Goal: Information Seeking & Learning: Find contact information

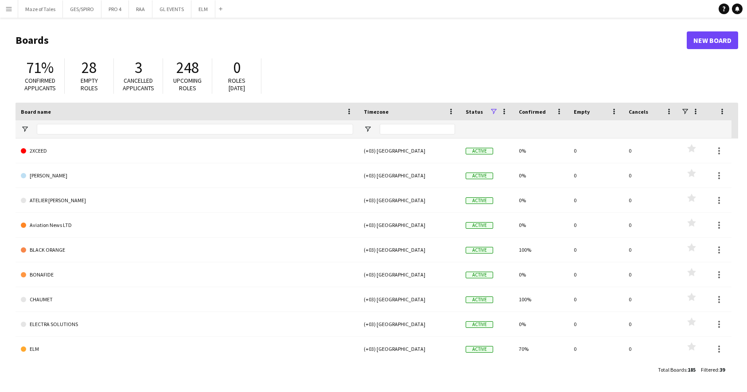
click at [10, 7] on app-icon "Menu" at bounding box center [8, 8] width 7 height 7
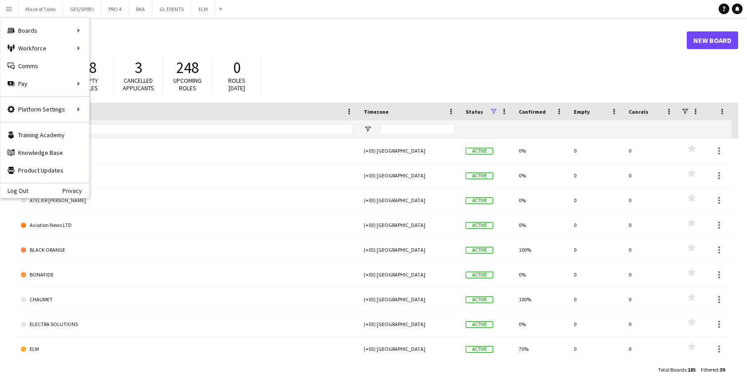
click at [269, 50] on header "Boards New Board" at bounding box center [377, 40] width 722 height 27
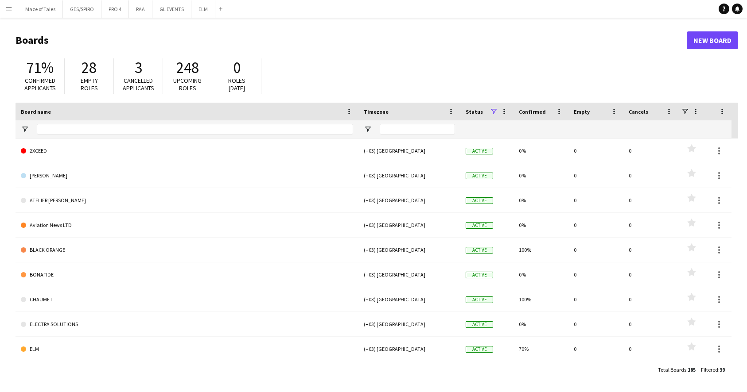
click at [12, 20] on main "Boards New Board 71% Confirmed applicants 28 Empty roles 3 Cancelled applicants…" at bounding box center [373, 205] width 747 height 374
click at [10, 10] on app-icon "Menu" at bounding box center [8, 8] width 7 height 7
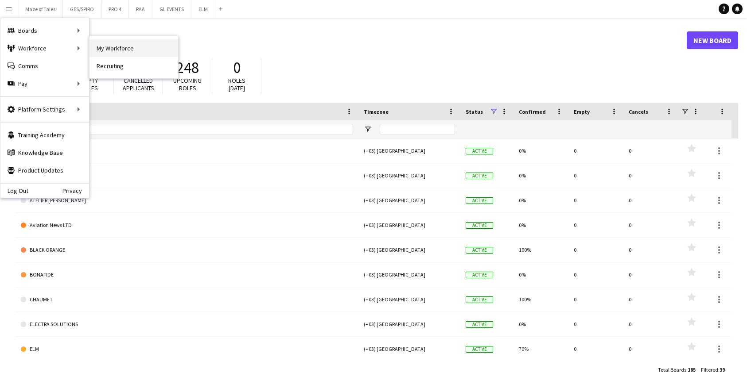
click at [125, 51] on link "My Workforce" at bounding box center [133, 48] width 89 height 18
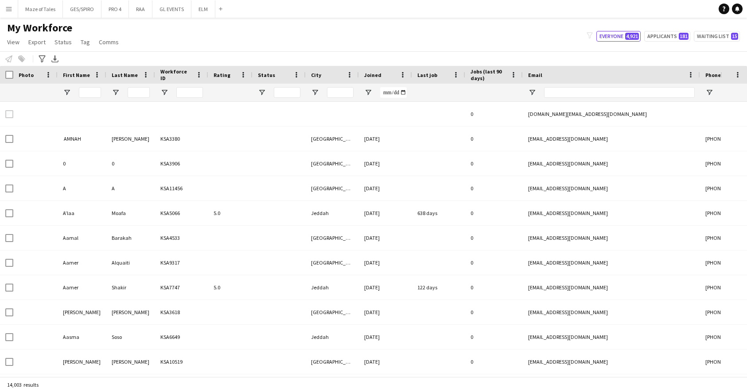
type input "****"
type input "***"
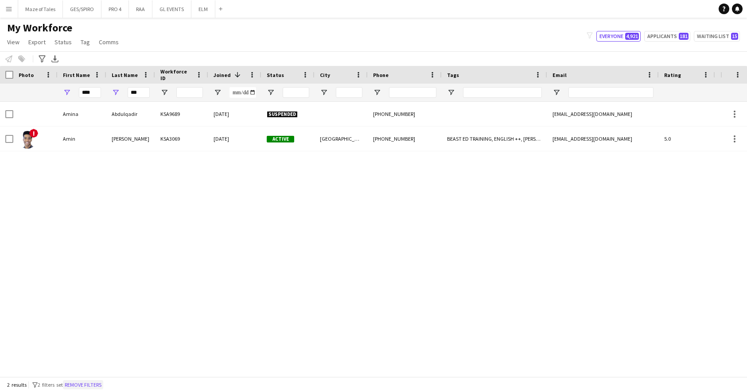
click at [89, 383] on button "Remove filters" at bounding box center [83, 385] width 40 height 10
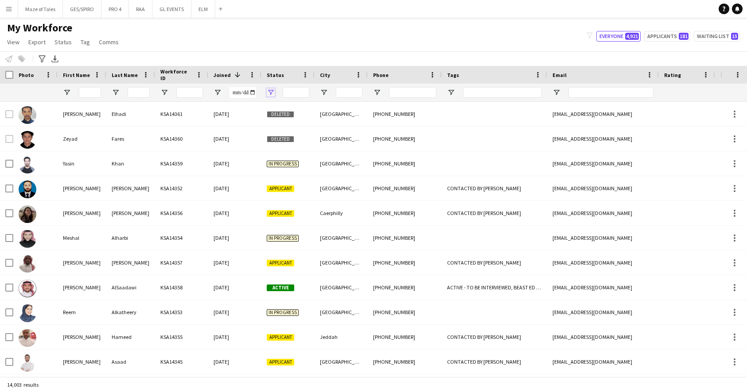
click at [272, 93] on span "Open Filter Menu" at bounding box center [271, 93] width 8 height 8
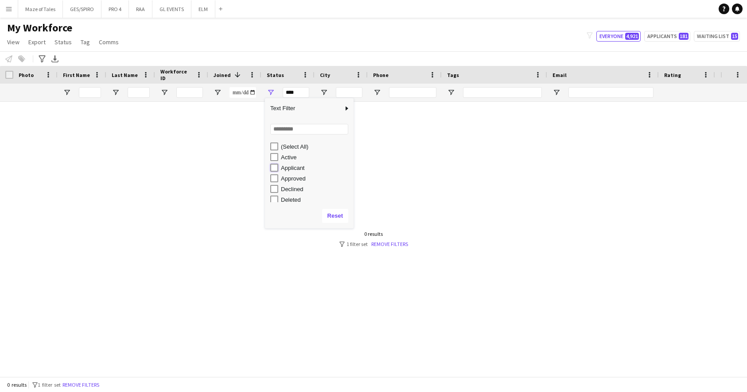
type input "**********"
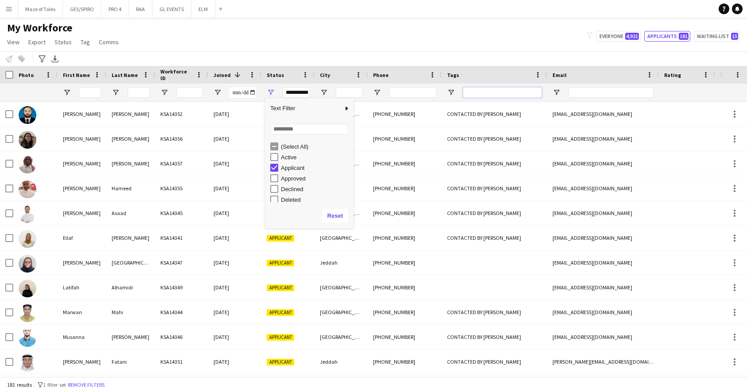
click at [480, 94] on input "Tags Filter Input" at bounding box center [502, 92] width 79 height 11
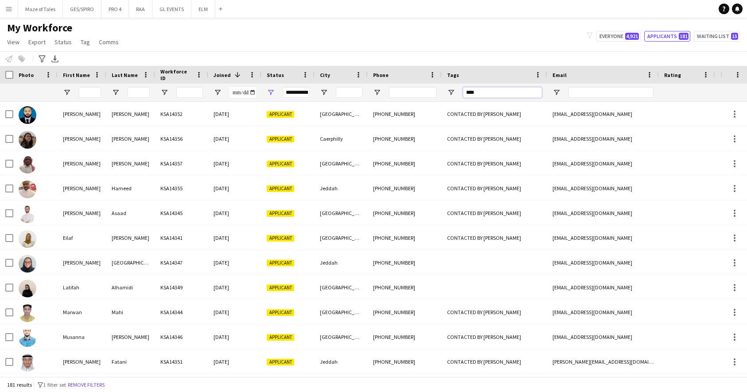
type input "*****"
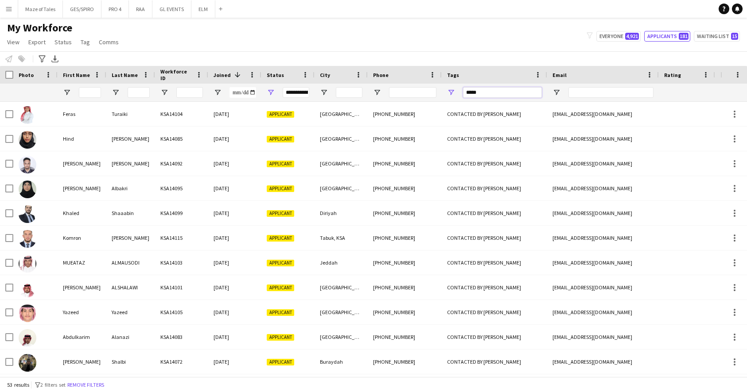
drag, startPoint x: 492, startPoint y: 93, endPoint x: 458, endPoint y: 93, distance: 33.2
click at [458, 93] on div "*****" at bounding box center [494, 93] width 105 height 18
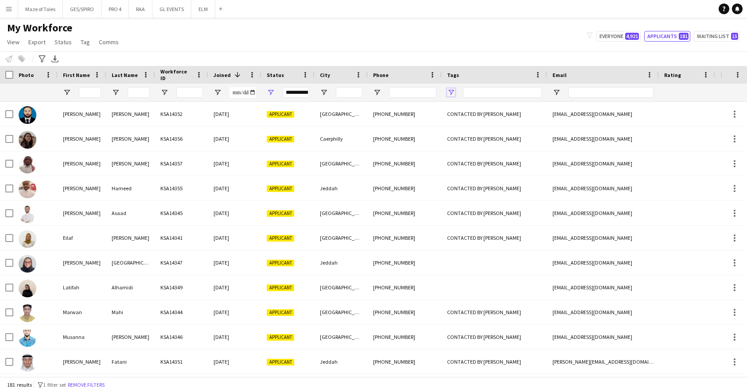
click at [450, 90] on span "Open Filter Menu" at bounding box center [451, 93] width 8 height 8
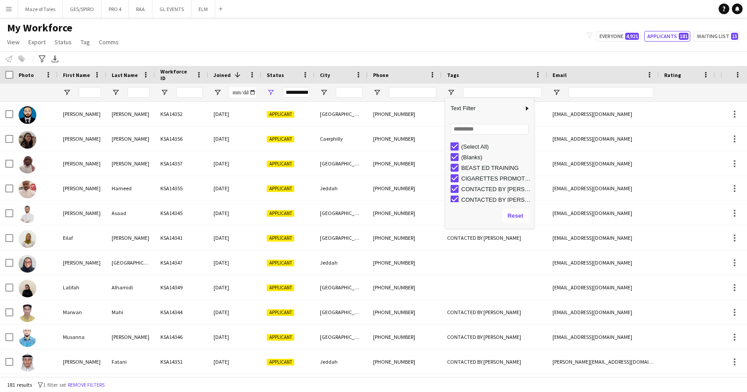
type input "***"
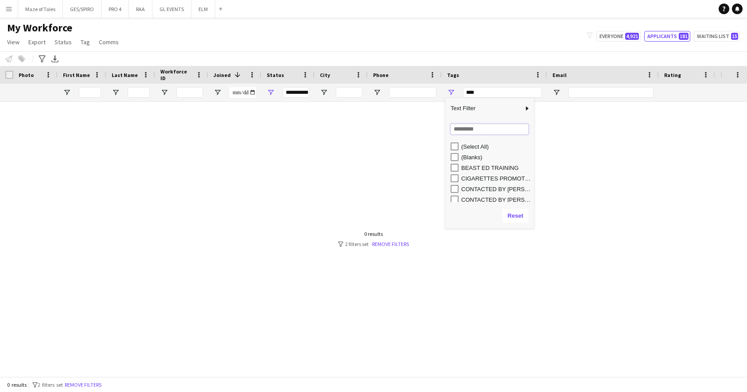
click at [469, 128] on input "Search filter values" at bounding box center [489, 129] width 78 height 11
type input "****"
type input "**********"
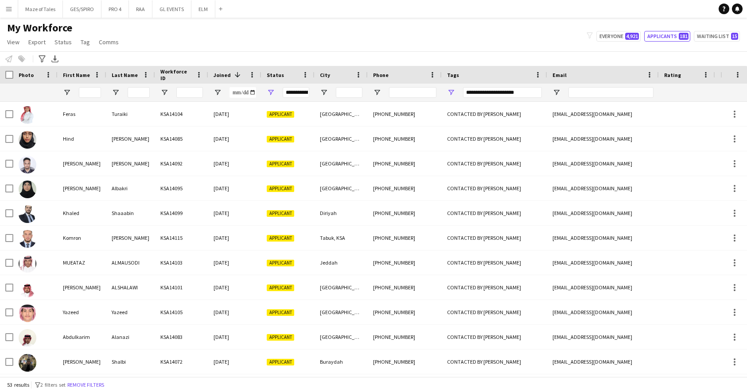
click at [438, 47] on div "My Workforce View Views Default view Basic Export View Full Name TAGS Test New …" at bounding box center [373, 36] width 747 height 30
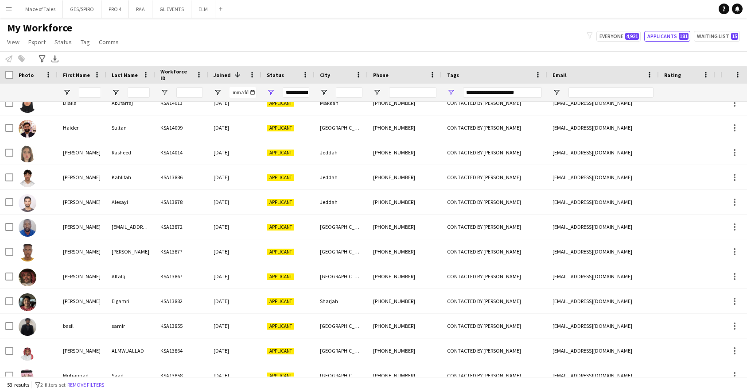
scroll to position [859, 0]
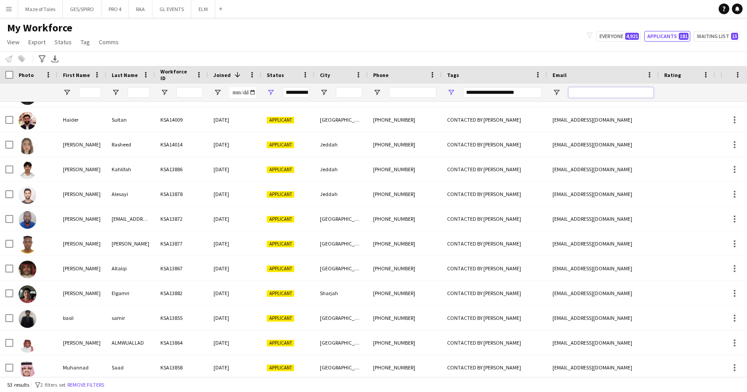
click at [620, 92] on input "Email Filter Input" at bounding box center [610, 92] width 85 height 11
paste input "**********"
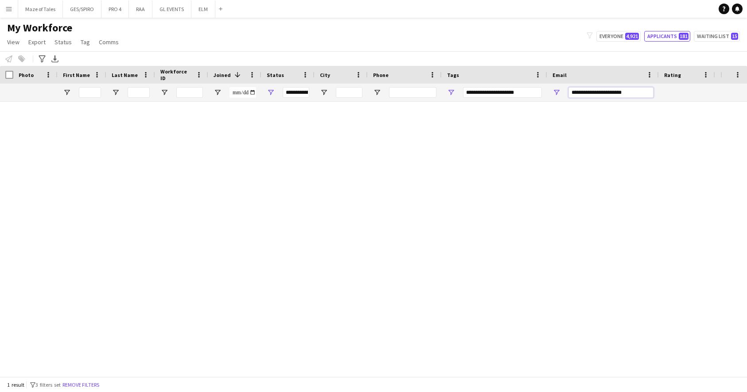
scroll to position [0, 0]
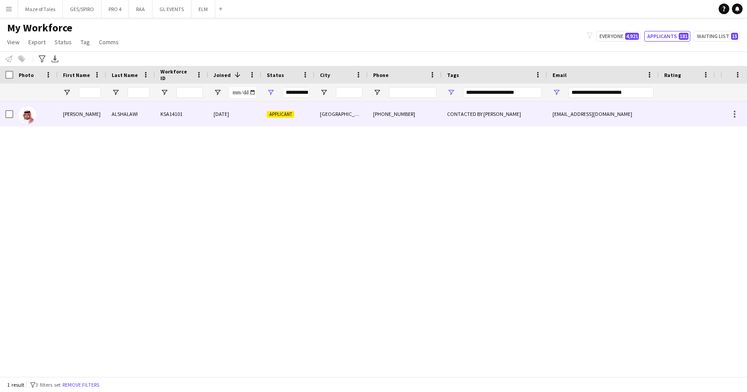
click at [458, 117] on div "CONTACTED BY JESUS" at bounding box center [494, 114] width 105 height 24
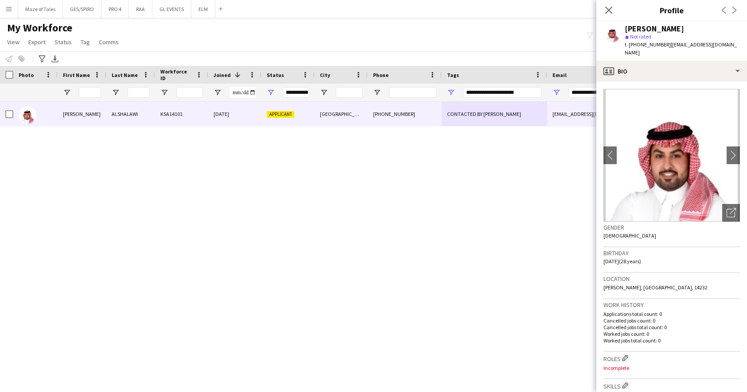
drag, startPoint x: 667, startPoint y: 45, endPoint x: 741, endPoint y: 44, distance: 74.0
click at [741, 44] on app-profile-header "SALMAN ALSHALAWI star Not rated t. +966501630351 | salman2017b@hotmail.com" at bounding box center [671, 40] width 151 height 39
copy span "salman2017b@hotmail.com"
drag, startPoint x: 627, startPoint y: 28, endPoint x: 703, endPoint y: 33, distance: 76.3
click at [703, 33] on div "SALMAN ALSHALAWI star Not rated t. +966501630351 | salman2017b@hotmail.com" at bounding box center [681, 41] width 115 height 32
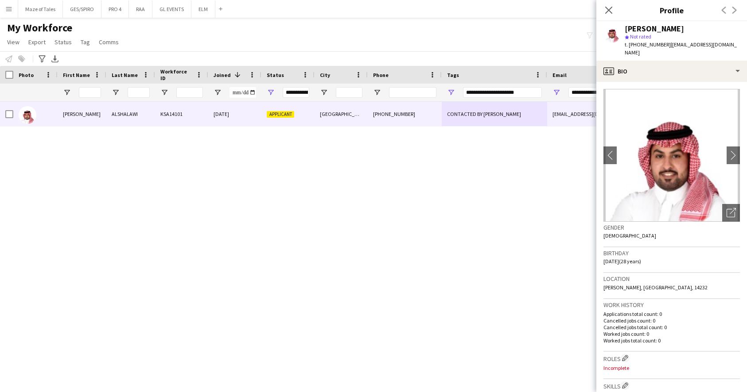
click at [703, 25] on div "SALMAN ALSHALAWI" at bounding box center [681, 29] width 115 height 8
drag, startPoint x: 703, startPoint y: 25, endPoint x: 625, endPoint y: 24, distance: 78.4
click at [625, 25] on div "SALMAN ALSHALAWI" at bounding box center [681, 29] width 115 height 8
copy div "SALMAN ALSHALAWI"
click at [577, 91] on input "**********" at bounding box center [610, 92] width 85 height 11
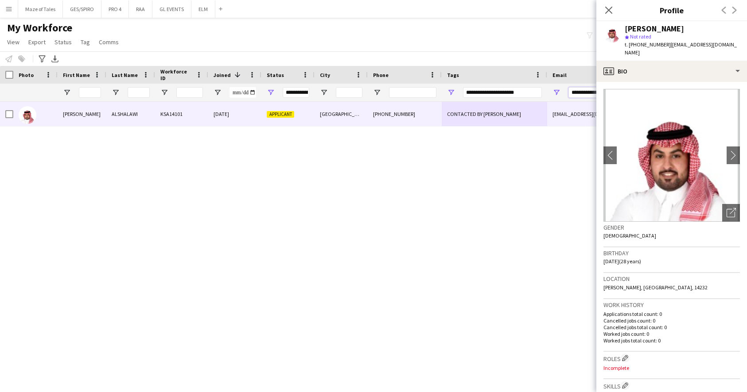
click at [584, 94] on input "**********" at bounding box center [610, 92] width 85 height 11
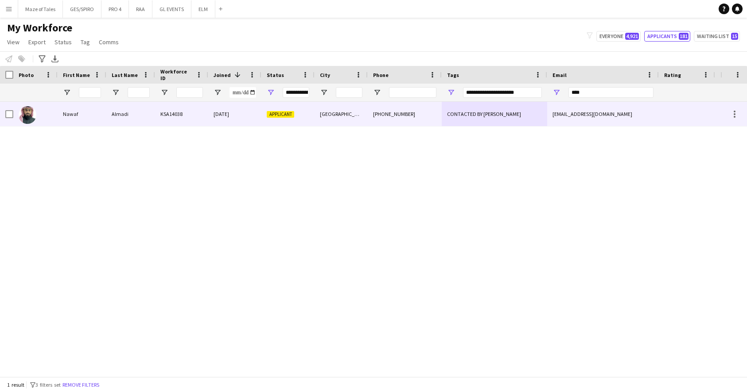
click at [589, 113] on div "nmumadi@gmail.com" at bounding box center [603, 114] width 112 height 24
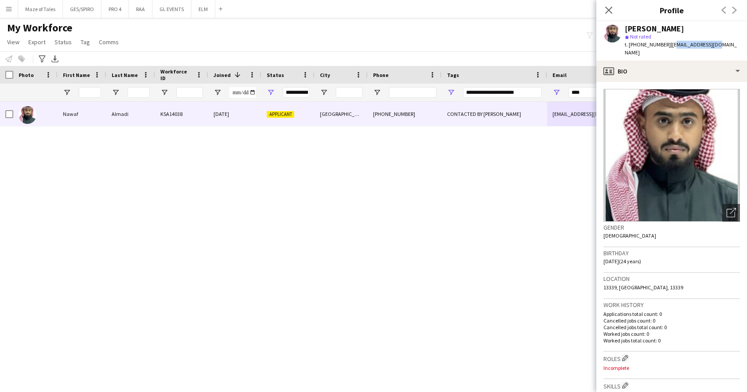
drag, startPoint x: 668, startPoint y: 44, endPoint x: 715, endPoint y: 50, distance: 46.8
click at [715, 49] on div "Nawaf Almadi star Not rated t. +966598025101 | nmumadi@gmail.com" at bounding box center [671, 40] width 151 height 39
click at [713, 47] on span "| nmumadi@gmail.com" at bounding box center [680, 48] width 112 height 15
drag, startPoint x: 718, startPoint y: 46, endPoint x: 667, endPoint y: 43, distance: 51.9
click at [667, 43] on div "Nawaf Almadi star Not rated t. +966598025101 | nmumadi@gmail.com" at bounding box center [671, 40] width 151 height 39
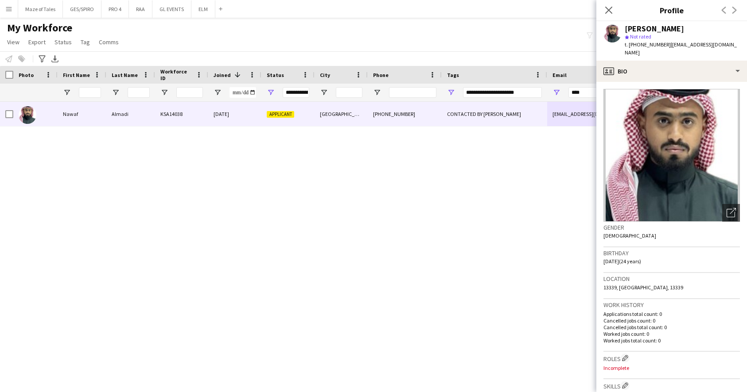
copy span "nmumadi@gmail.com"
drag, startPoint x: 623, startPoint y: 29, endPoint x: 686, endPoint y: 29, distance: 63.3
click at [686, 29] on div "Nawaf Almadi star Not rated t. +966598025101 | nmumadi@gmail.com" at bounding box center [671, 40] width 151 height 39
copy div "Nawaf Almadi"
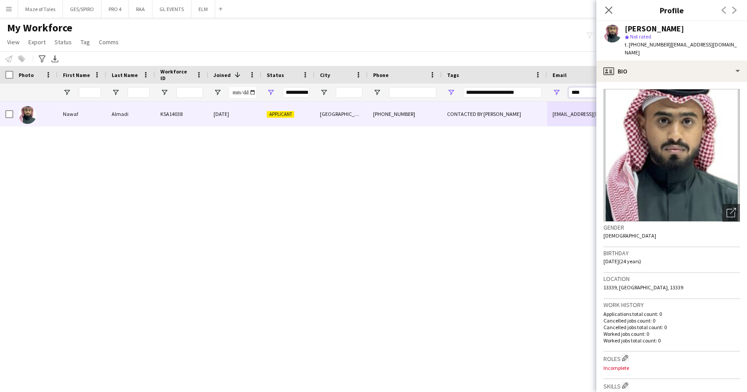
click at [585, 93] on input "****" at bounding box center [610, 92] width 85 height 11
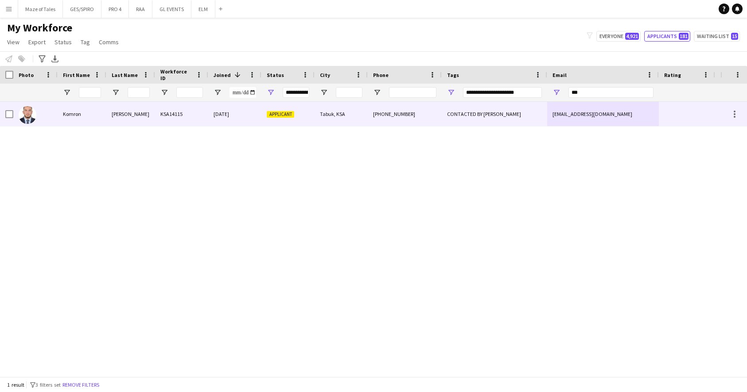
click at [487, 118] on div "CONTACTED BY JESUS" at bounding box center [494, 114] width 105 height 24
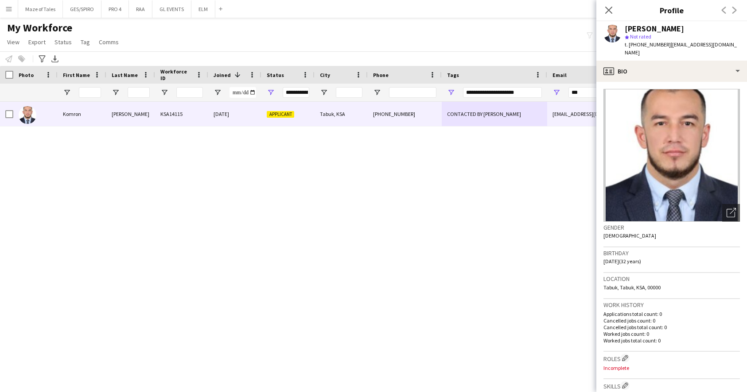
drag, startPoint x: 667, startPoint y: 44, endPoint x: 742, endPoint y: 43, distance: 74.4
click at [742, 43] on app-profile-header "Komron Niyozov star Not rated t. +966572134943 | komronniyozov@gmail.com" at bounding box center [671, 40] width 151 height 39
copy span "komronniyozov@gmail.com"
drag, startPoint x: 624, startPoint y: 27, endPoint x: 697, endPoint y: 31, distance: 73.6
click at [697, 31] on div "Komron Niyozov star Not rated t. +966572134943 | komronniyozov@gmail.com" at bounding box center [671, 40] width 151 height 39
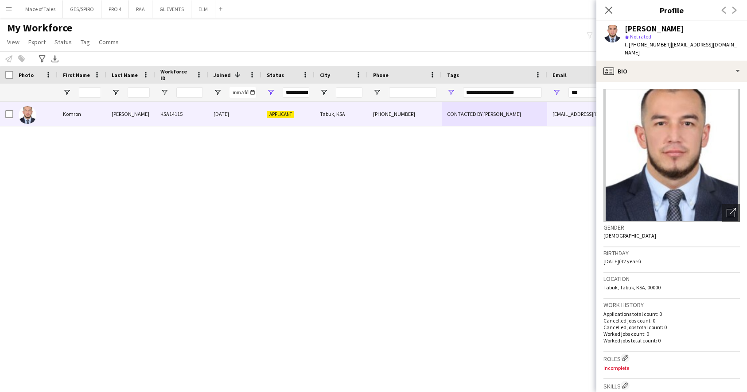
copy div "Komron Niyozov"
drag, startPoint x: 587, startPoint y: 93, endPoint x: 543, endPoint y: 89, distance: 43.5
click at [544, 89] on div "**********" at bounding box center [459, 93] width 919 height 18
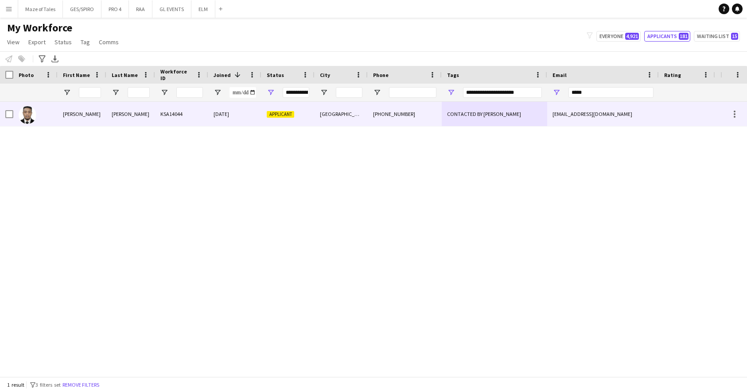
click at [526, 112] on div "CONTACTED BY JESUS" at bounding box center [494, 114] width 105 height 24
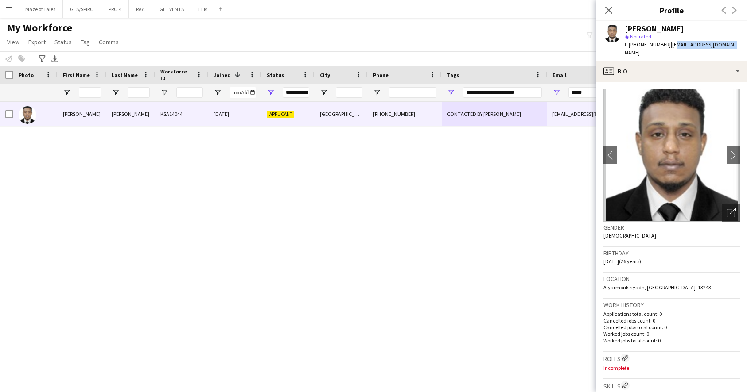
drag, startPoint x: 667, startPoint y: 44, endPoint x: 732, endPoint y: 43, distance: 64.7
click at [732, 43] on app-profile-header "Mohammed Ali star Not rated t. +966564654699 | tweetyali884@gmail.com" at bounding box center [671, 40] width 151 height 39
drag, startPoint x: 731, startPoint y: 43, endPoint x: 667, endPoint y: 44, distance: 63.3
click at [667, 44] on app-profile-header "Mohammed Ali star Not rated t. +966564654699 | tweetyali884@gmail.com" at bounding box center [671, 40] width 151 height 39
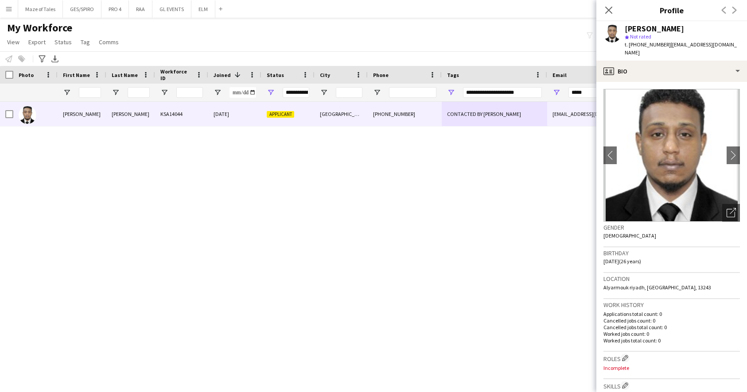
click at [730, 33] on app-profile-header "Mohammed Ali star Not rated t. +966564654699 | tweetyali884@gmail.com" at bounding box center [671, 40] width 151 height 39
drag, startPoint x: 726, startPoint y: 45, endPoint x: 667, endPoint y: 47, distance: 59.4
click at [667, 47] on div "Mohammed Ali star Not rated t. +966564654699 | tweetyali884@gmail.com" at bounding box center [671, 40] width 151 height 39
copy span "tweetyali884@gmail.com"
drag, startPoint x: 625, startPoint y: 28, endPoint x: 710, endPoint y: 28, distance: 85.0
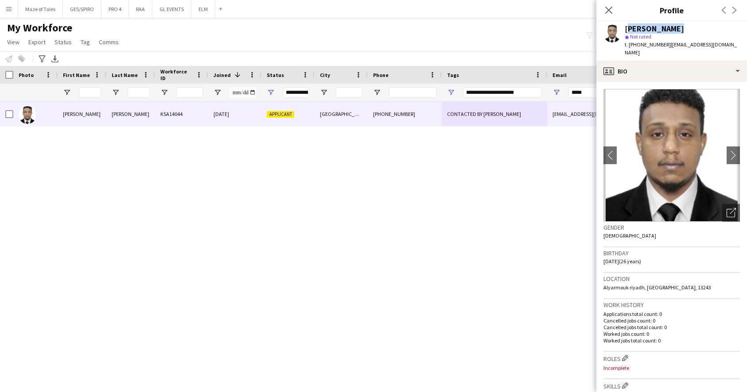
click at [710, 28] on div "Mohammed Ali" at bounding box center [681, 29] width 115 height 8
copy div "Mohammed Ali"
click at [596, 90] on input "*****" at bounding box center [610, 92] width 85 height 11
drag, startPoint x: 592, startPoint y: 90, endPoint x: 548, endPoint y: 89, distance: 43.8
click at [548, 89] on div "*****" at bounding box center [603, 93] width 112 height 18
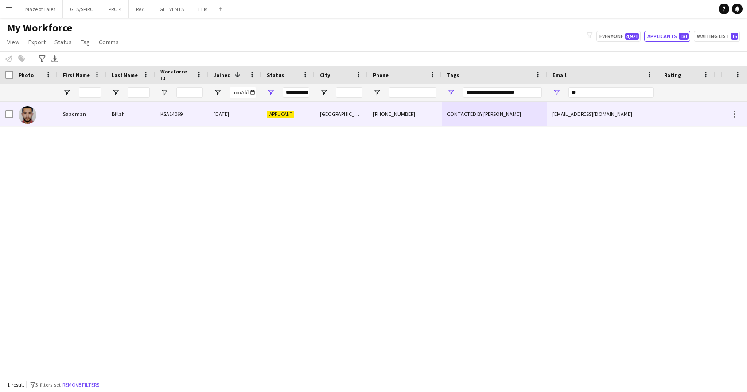
click at [483, 113] on div "CONTACTED BY JESUS" at bounding box center [494, 114] width 105 height 24
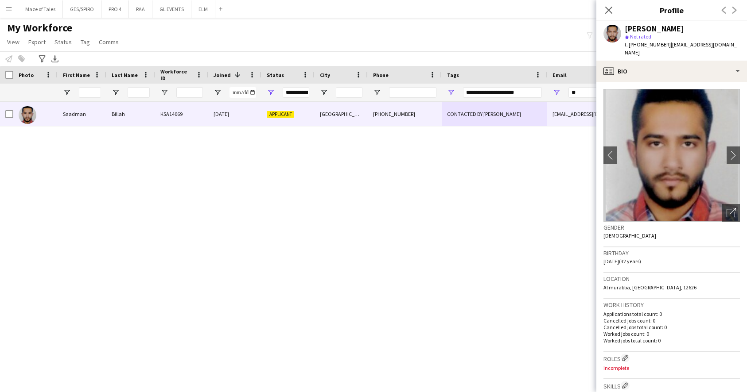
drag, startPoint x: 667, startPoint y: 45, endPoint x: 729, endPoint y: 46, distance: 62.4
click at [729, 46] on app-profile-header "Saadman Billah star Not rated t. +966567158068 | axmons007@gmail.com" at bounding box center [671, 40] width 151 height 39
copy span "axmons007@gmail.com"
drag, startPoint x: 625, startPoint y: 28, endPoint x: 698, endPoint y: 28, distance: 73.1
click at [698, 28] on div "Saadman Billah" at bounding box center [681, 29] width 115 height 8
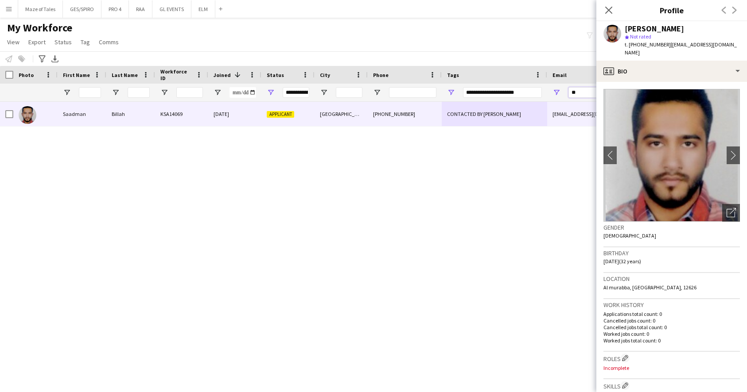
drag, startPoint x: 582, startPoint y: 93, endPoint x: 547, endPoint y: 92, distance: 34.6
click at [550, 92] on div "**" at bounding box center [603, 93] width 112 height 18
click at [610, 10] on icon "Close pop-in" at bounding box center [608, 10] width 8 height 8
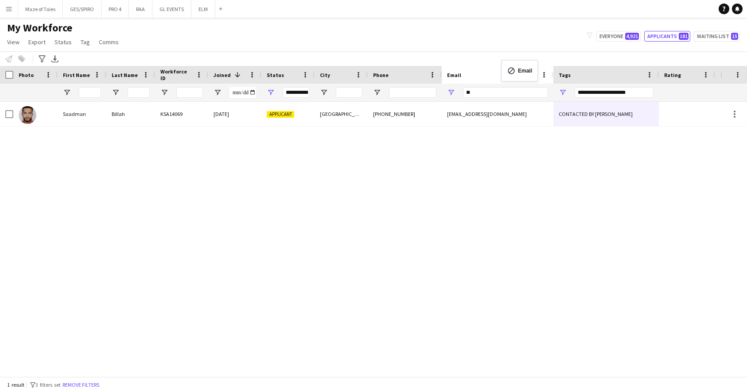
drag, startPoint x: 578, startPoint y: 72, endPoint x: 506, endPoint y: 66, distance: 72.5
drag, startPoint x: 491, startPoint y: 92, endPoint x: 431, endPoint y: 91, distance: 59.4
click at [432, 91] on div "**********" at bounding box center [459, 93] width 919 height 18
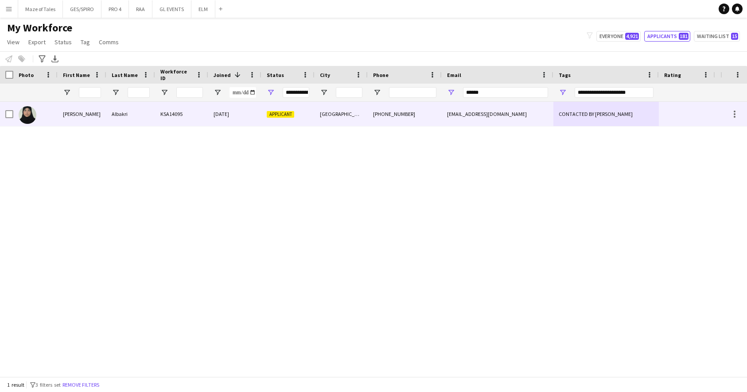
click at [416, 110] on div "+966542925855" at bounding box center [405, 114] width 74 height 24
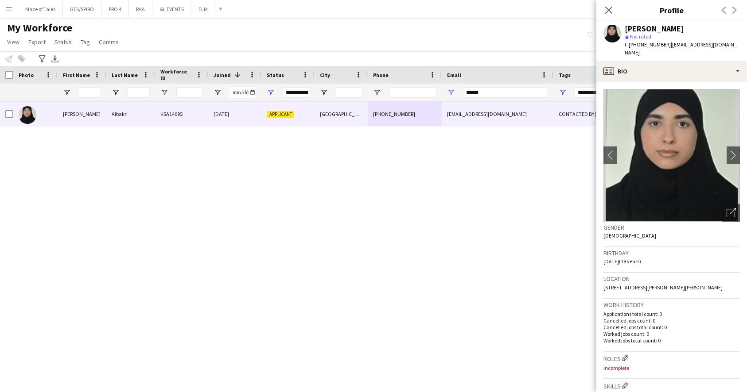
drag, startPoint x: 667, startPoint y: 46, endPoint x: 722, endPoint y: 46, distance: 55.8
click at [722, 46] on div "Jana Albakri star Not rated t. +966542925855 | janajob13@gmail.com" at bounding box center [671, 40] width 151 height 39
drag, startPoint x: 626, startPoint y: 27, endPoint x: 687, endPoint y: 36, distance: 61.8
click at [687, 36] on div "Jana Albakri star Not rated t. +966542925855 | janajob13@gmail.com" at bounding box center [681, 41] width 115 height 32
click at [685, 29] on div "Jana Albakri" at bounding box center [681, 29] width 115 height 8
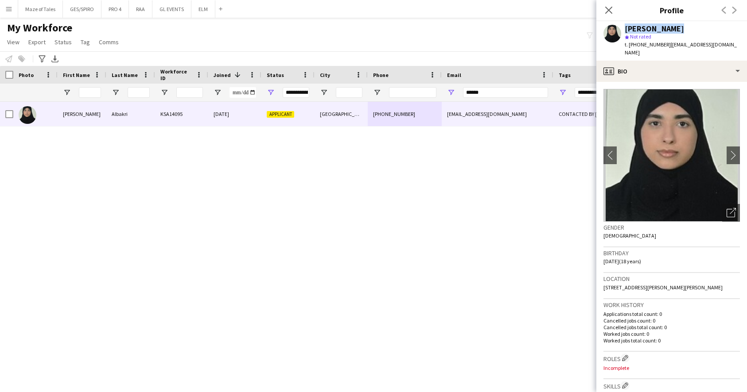
drag, startPoint x: 676, startPoint y: 29, endPoint x: 623, endPoint y: 27, distance: 53.2
click at [623, 27] on div "Jana Albakri star Not rated t. +966542925855 | janajob13@gmail.com" at bounding box center [671, 40] width 151 height 39
drag, startPoint x: 503, startPoint y: 97, endPoint x: 403, endPoint y: 90, distance: 100.3
click at [403, 91] on div "**********" at bounding box center [459, 93] width 919 height 18
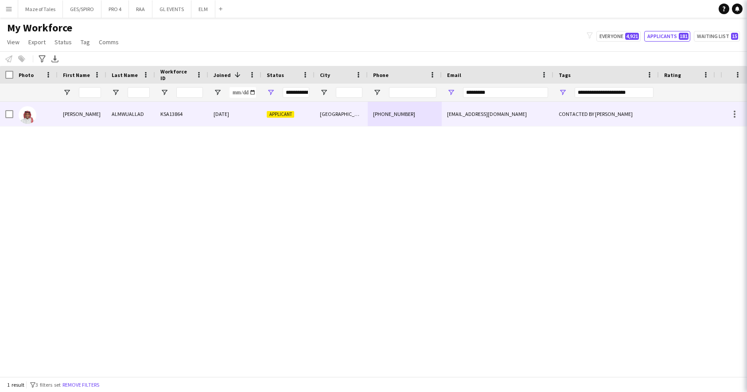
click at [391, 120] on div "+966581730378" at bounding box center [405, 114] width 74 height 24
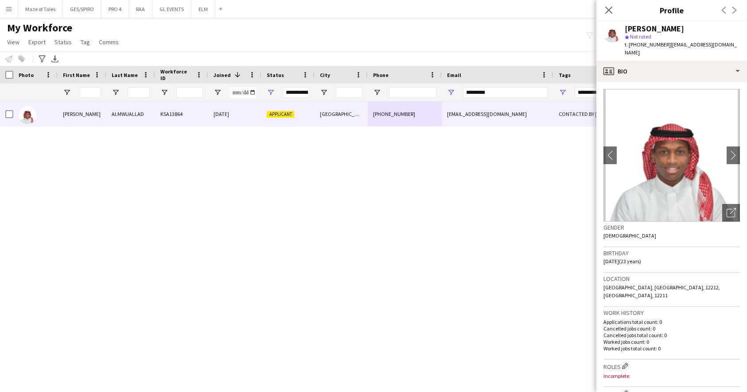
click at [626, 28] on div "KHALID ALMWUALLAD" at bounding box center [653, 29] width 59 height 8
drag, startPoint x: 667, startPoint y: 43, endPoint x: 731, endPoint y: 42, distance: 63.8
click at [731, 43] on div "KHALID ALMWUALLAD star Not rated t. +966581730378 | khalid.1253299@gmail.com" at bounding box center [671, 40] width 151 height 39
drag, startPoint x: 625, startPoint y: 27, endPoint x: 713, endPoint y: 28, distance: 87.7
click at [713, 28] on div "KHALID ALMWUALLAD" at bounding box center [681, 29] width 115 height 8
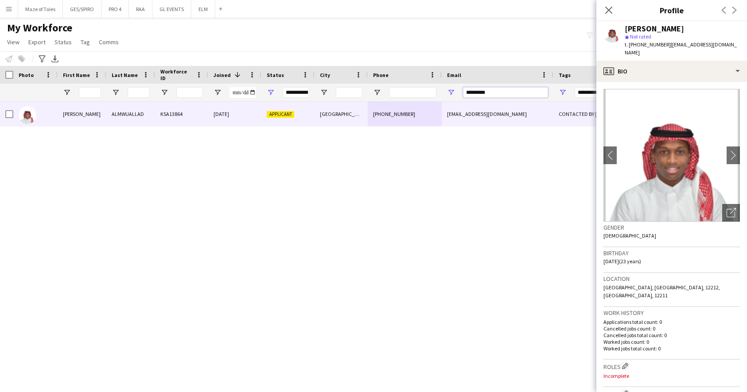
drag, startPoint x: 523, startPoint y: 89, endPoint x: 421, endPoint y: 87, distance: 101.9
click at [421, 87] on div "**********" at bounding box center [459, 93] width 919 height 18
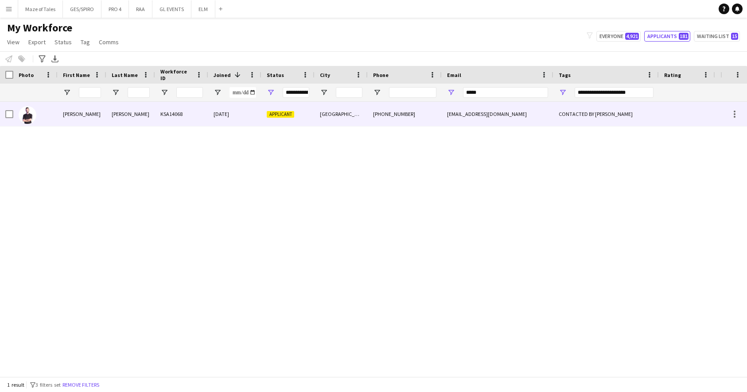
click at [309, 118] on div "Applicant" at bounding box center [287, 114] width 53 height 24
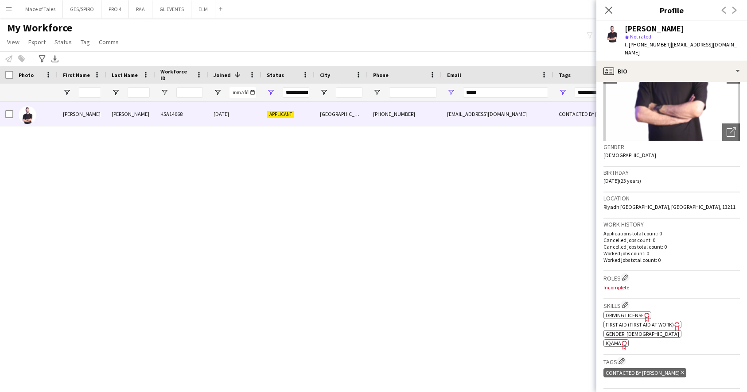
scroll to position [43, 0]
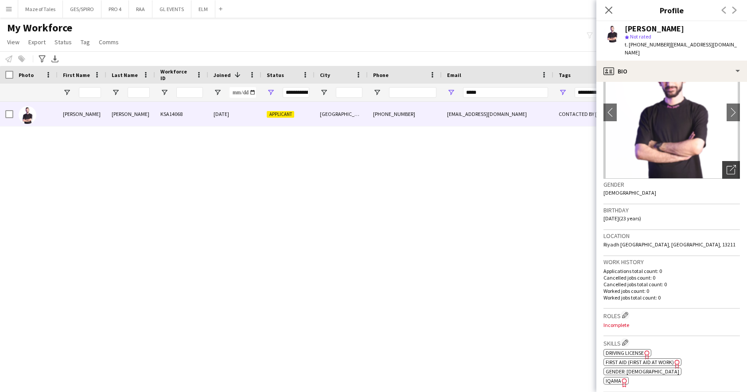
click at [728, 165] on icon "Open photos pop-in" at bounding box center [730, 169] width 9 height 9
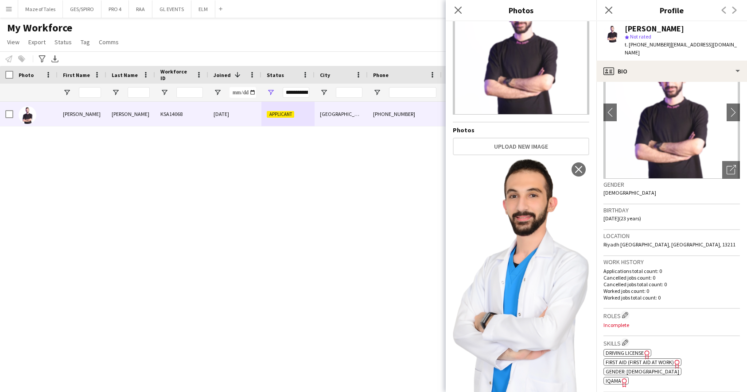
scroll to position [74, 0]
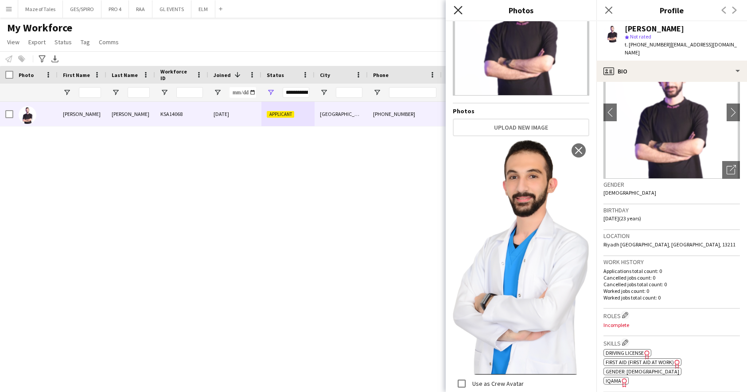
click at [457, 8] on icon "Close pop-in" at bounding box center [457, 10] width 8 height 8
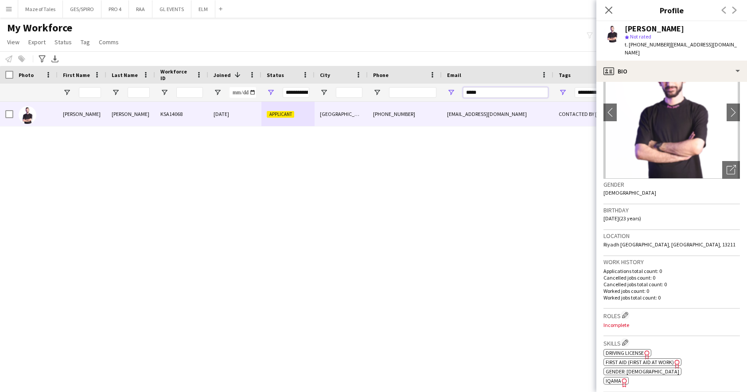
drag, startPoint x: 499, startPoint y: 90, endPoint x: 401, endPoint y: 90, distance: 98.3
click at [401, 90] on div "**********" at bounding box center [459, 93] width 919 height 18
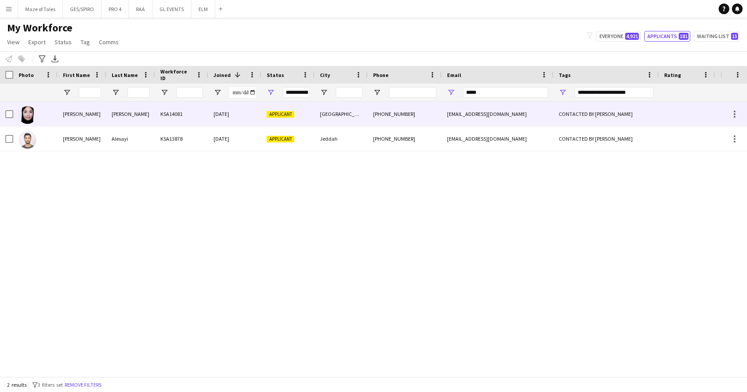
click at [354, 111] on div "Riyadh" at bounding box center [340, 114] width 53 height 24
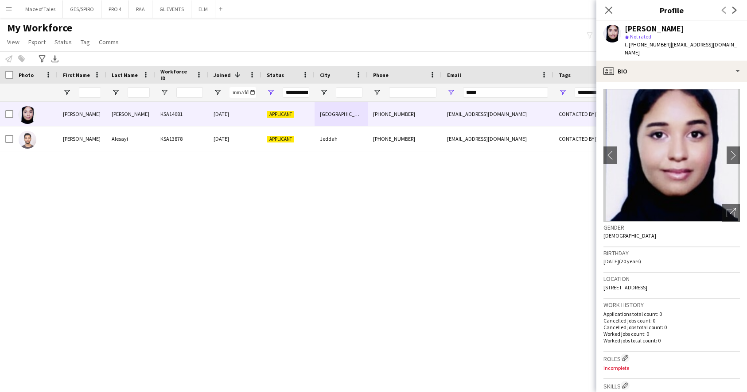
drag, startPoint x: 667, startPoint y: 45, endPoint x: 680, endPoint y: 52, distance: 15.1
click at [680, 52] on div "t. +966508371455 | manalmohammed092@gmail.com" at bounding box center [681, 49] width 115 height 16
drag, startPoint x: 626, startPoint y: 27, endPoint x: 696, endPoint y: 27, distance: 70.0
click at [696, 27] on div "Manal Ahmed" at bounding box center [681, 29] width 115 height 8
drag, startPoint x: 490, startPoint y: 92, endPoint x: 406, endPoint y: 90, distance: 84.2
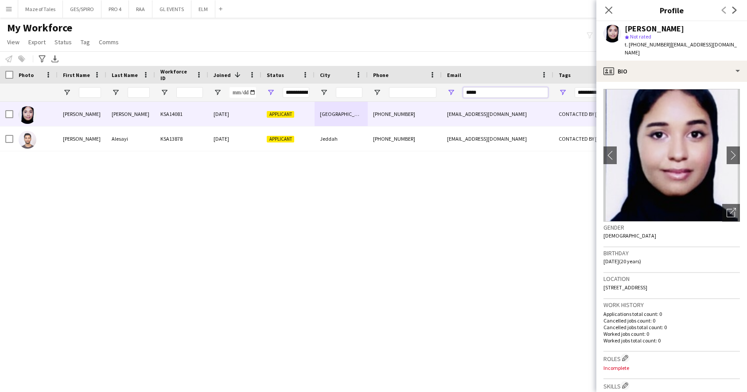
click at [406, 90] on div "**********" at bounding box center [459, 93] width 919 height 18
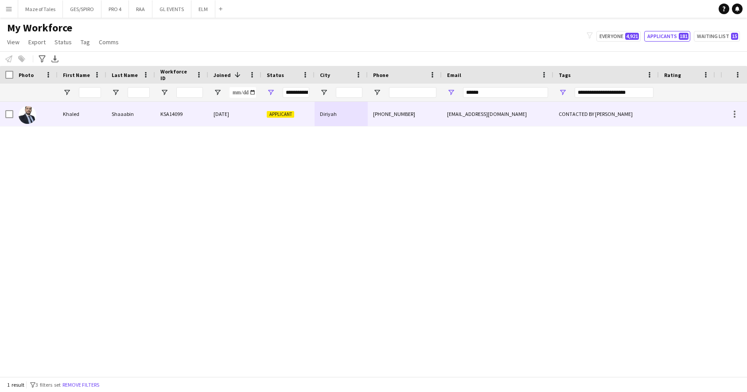
click at [427, 106] on div "+966553279869" at bounding box center [405, 114] width 74 height 24
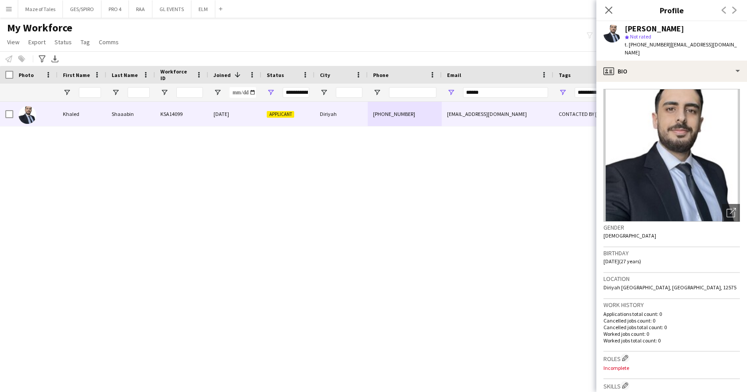
drag, startPoint x: 667, startPoint y: 44, endPoint x: 743, endPoint y: 43, distance: 75.3
click at [743, 43] on app-profile-header "Khaled Shaaabin star Not rated t. +966553279869 | khaled.shaaabin@gmail.com" at bounding box center [671, 40] width 151 height 39
drag, startPoint x: 625, startPoint y: 27, endPoint x: 690, endPoint y: 29, distance: 65.2
click at [690, 29] on div "Khaled Shaaabin" at bounding box center [681, 29] width 115 height 8
drag, startPoint x: 491, startPoint y: 92, endPoint x: 383, endPoint y: 89, distance: 108.1
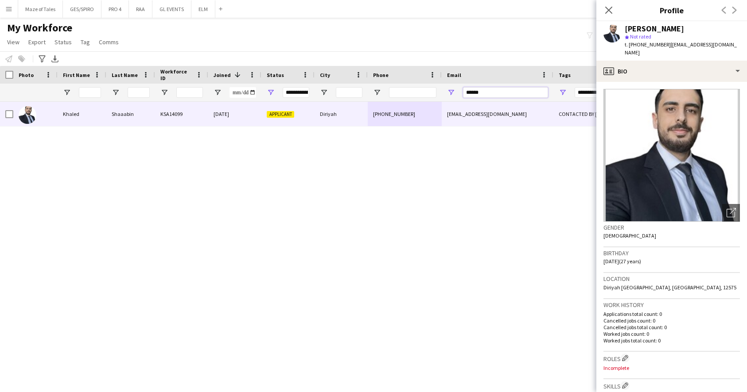
click at [383, 90] on div "**********" at bounding box center [459, 93] width 919 height 18
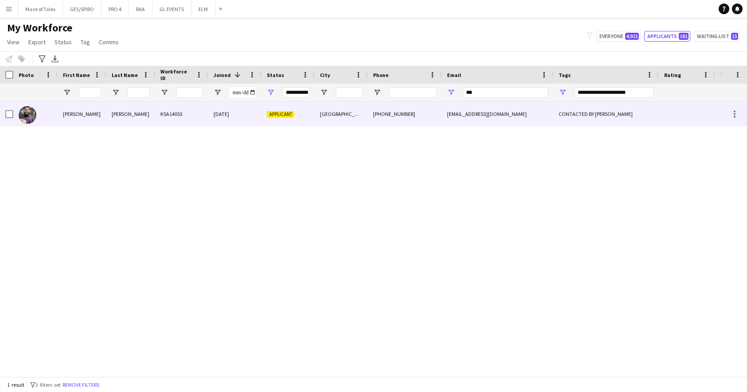
click at [310, 119] on div "Applicant" at bounding box center [287, 114] width 53 height 24
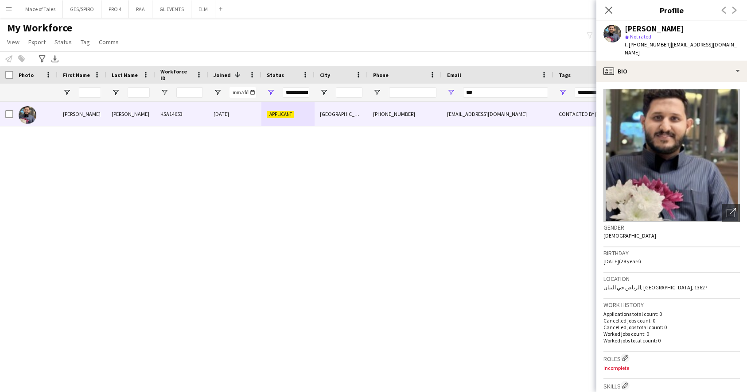
drag, startPoint x: 668, startPoint y: 44, endPoint x: 745, endPoint y: 43, distance: 76.6
click at [745, 43] on div "Mohammed Alamri star Not rated t. +966507790679 | meeeemalamri1234@gmail.com" at bounding box center [671, 40] width 151 height 39
drag, startPoint x: 627, startPoint y: 29, endPoint x: 720, endPoint y: 30, distance: 93.5
click at [720, 31] on div "Mohammed Alamri" at bounding box center [681, 29] width 115 height 8
drag, startPoint x: 497, startPoint y: 93, endPoint x: 380, endPoint y: 91, distance: 117.4
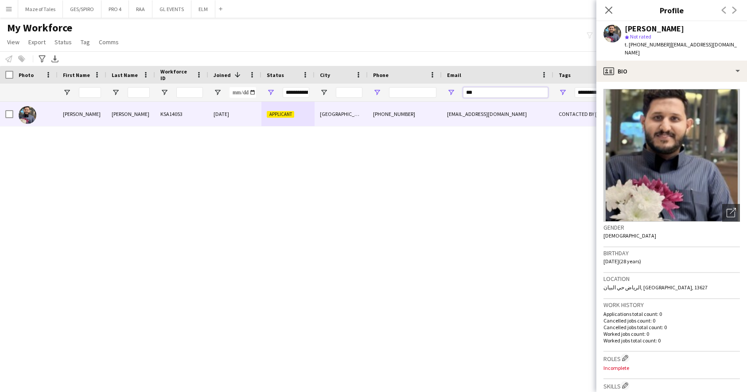
click at [380, 91] on div "**********" at bounding box center [459, 93] width 919 height 18
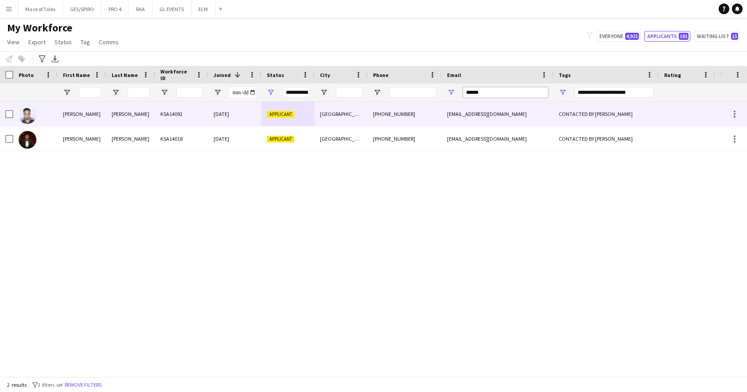
type input "******"
click at [387, 116] on div "+966597093892" at bounding box center [405, 114] width 74 height 24
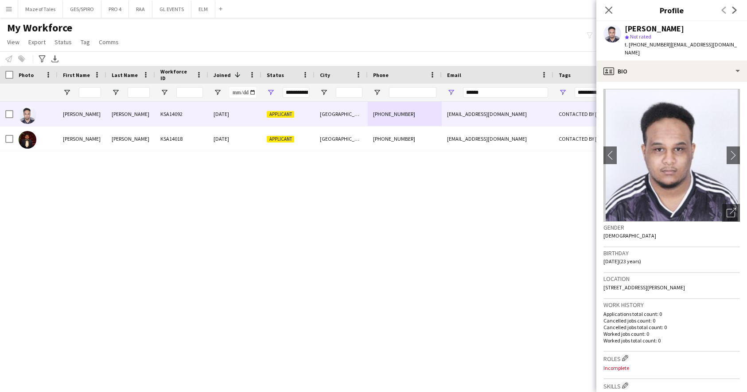
drag, startPoint x: 666, startPoint y: 44, endPoint x: 736, endPoint y: 46, distance: 70.0
click at [736, 46] on app-profile-header "Ibrahim Tarig star Not rated t. +966597093892 | ibrahimtarig88@gmail.com" at bounding box center [671, 40] width 151 height 39
drag, startPoint x: 624, startPoint y: 28, endPoint x: 684, endPoint y: 31, distance: 60.8
click at [684, 31] on div "Ibrahim Tarig star Not rated t. +966597093892 | ibrahimtarig88@gmail.com" at bounding box center [671, 40] width 151 height 39
